Goal: Transaction & Acquisition: Purchase product/service

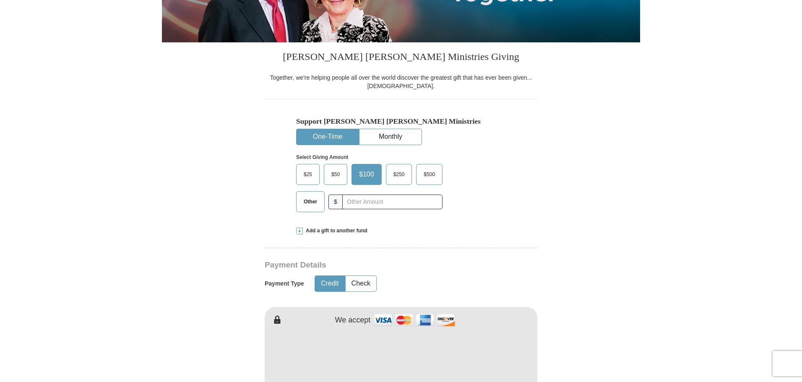
scroll to position [168, 0]
click at [355, 209] on input "text" at bounding box center [392, 202] width 93 height 15
type input "30.00"
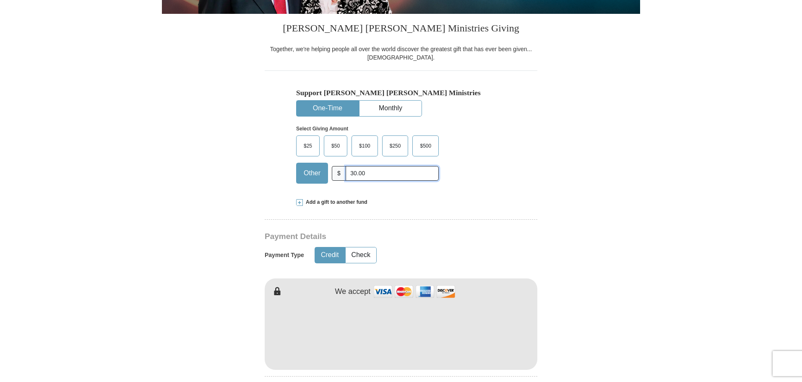
scroll to position [252, 0]
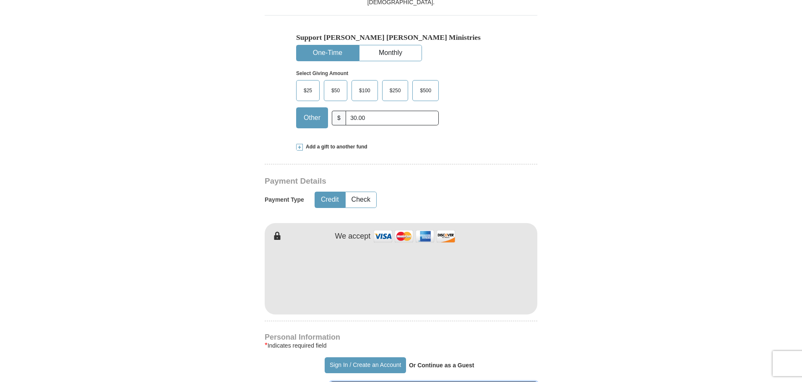
type input "WANDA"
type input "NABBEFELD"
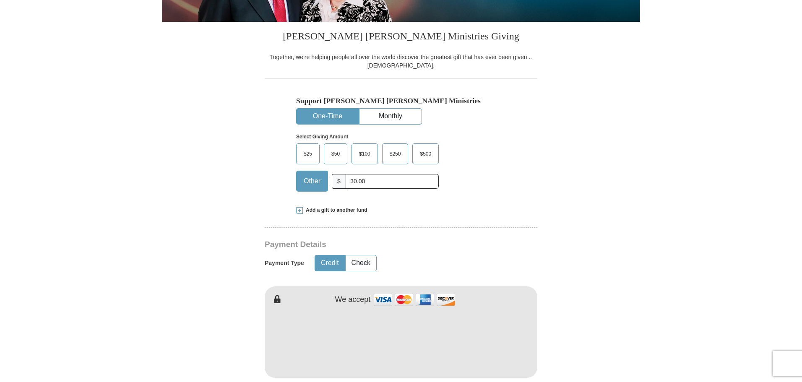
scroll to position [168, 0]
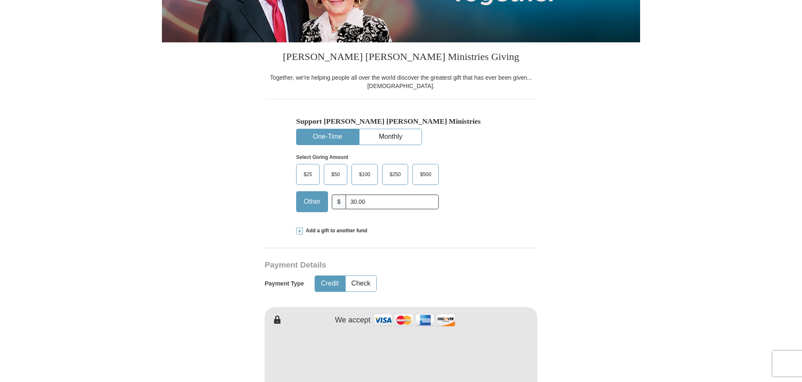
drag, startPoint x: 655, startPoint y: 241, endPoint x: 638, endPoint y: 237, distance: 17.2
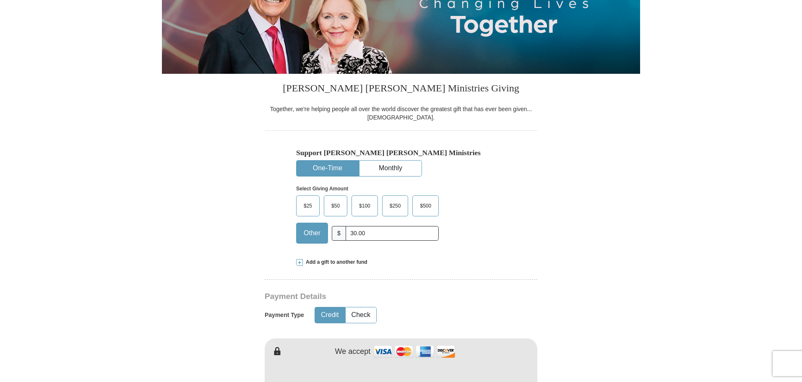
scroll to position [126, 0]
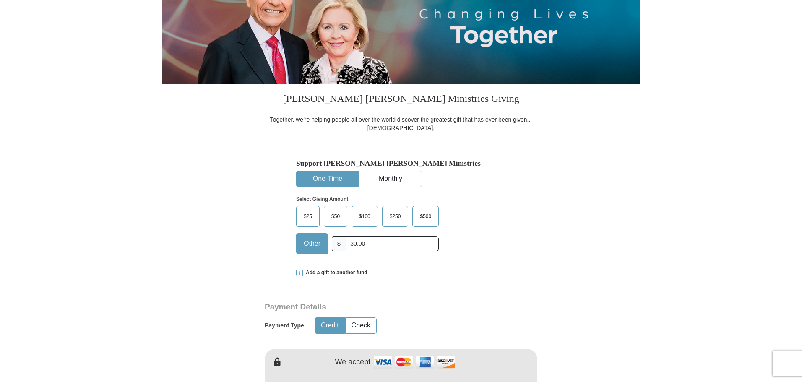
click at [438, 253] on div "Other $ 30.00" at bounding box center [367, 243] width 143 height 21
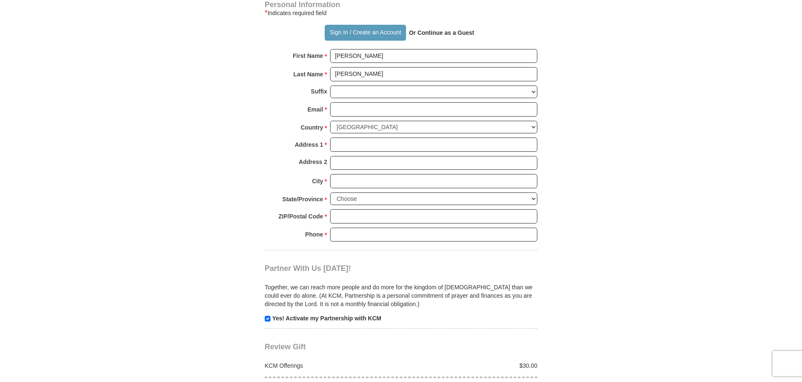
scroll to position [587, 0]
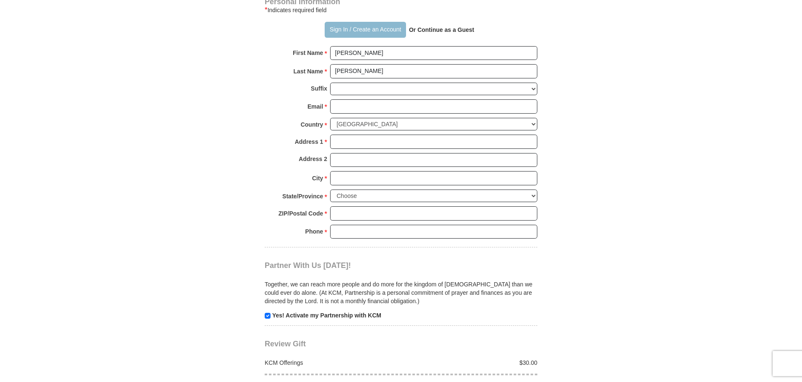
click at [370, 34] on button "Sign In / Create an Account" at bounding box center [365, 30] width 81 height 16
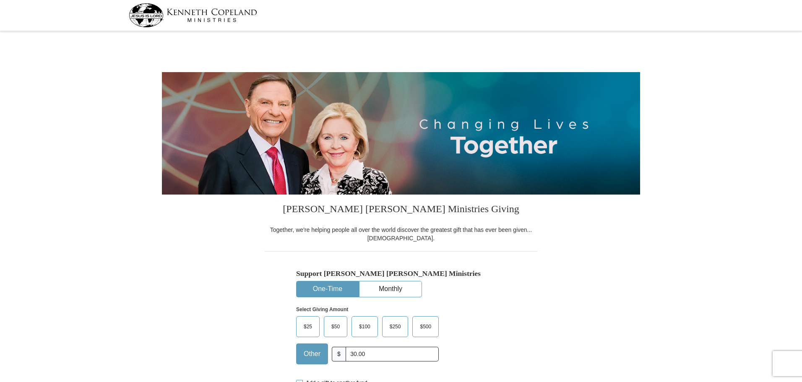
select select "FL"
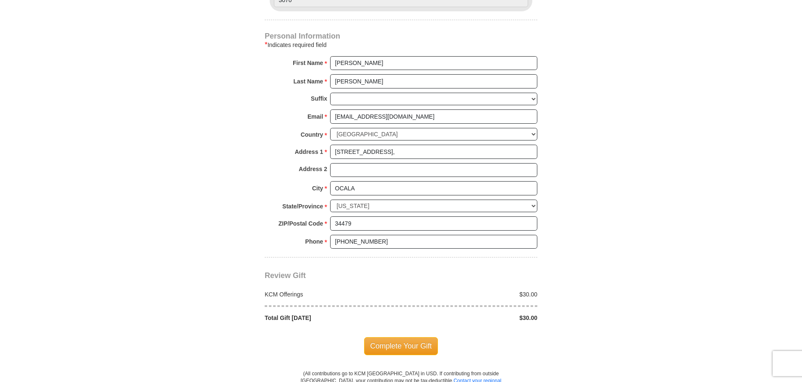
scroll to position [587, 0]
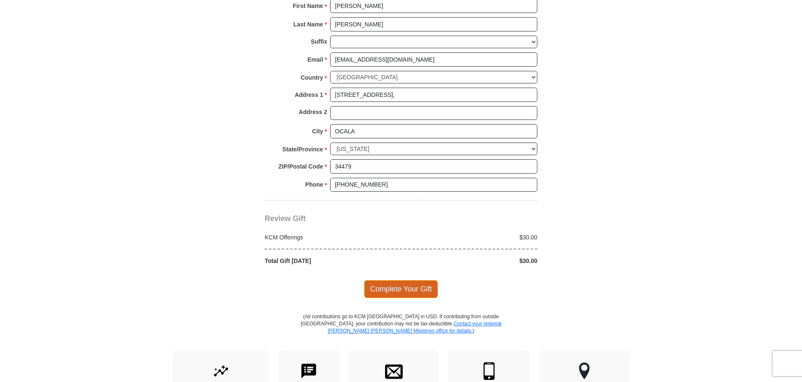
click at [402, 295] on span "Complete Your Gift" at bounding box center [401, 289] width 74 height 18
